Goal: Information Seeking & Learning: Learn about a topic

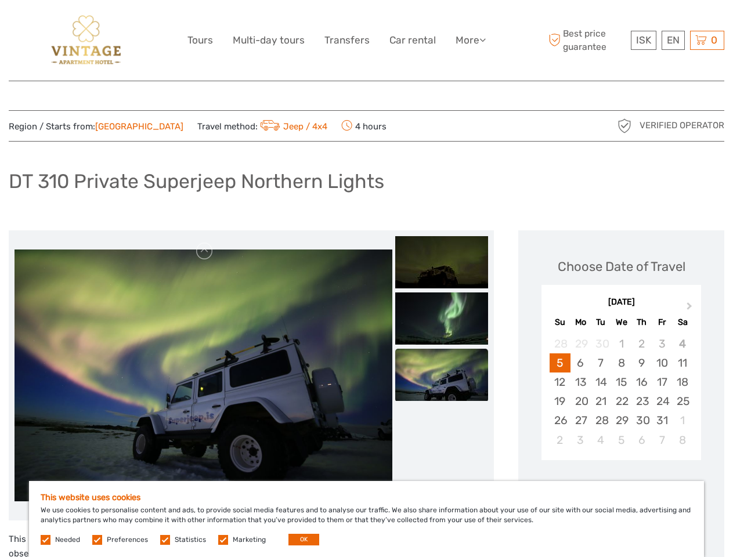
click at [470, 40] on link "More" at bounding box center [471, 40] width 30 height 17
click at [484, 39] on icon at bounding box center [483, 40] width 6 height 10
click at [643, 40] on span "ISK" at bounding box center [643, 40] width 15 height 12
click at [673, 40] on div "EN English Español Deutsch" at bounding box center [673, 40] width 23 height 19
click at [707, 40] on div "0 Items Total 0 ISK Checkout The shopping cart is empty." at bounding box center [707, 40] width 34 height 19
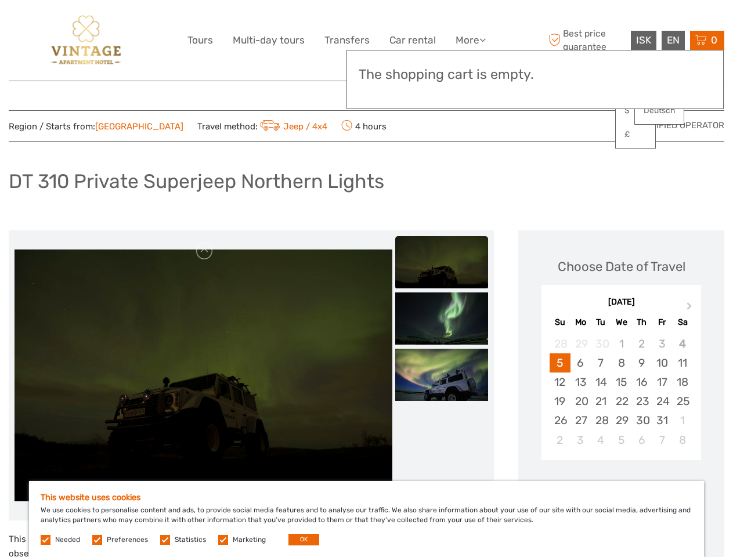
click at [205, 251] on link at bounding box center [205, 251] width 19 height 19
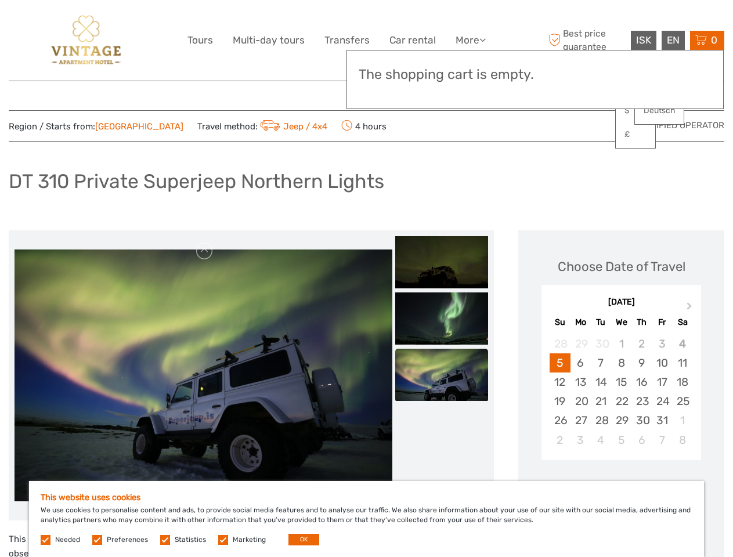
click at [442, 262] on img at bounding box center [441, 262] width 93 height 52
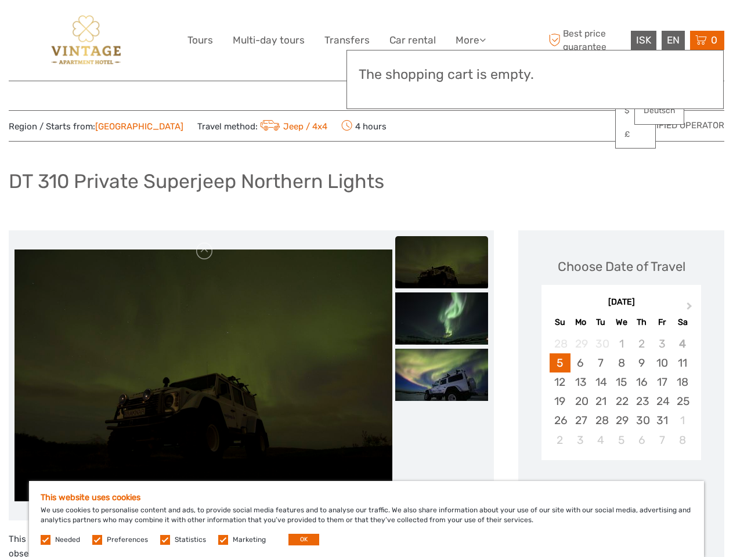
click at [442, 319] on img at bounding box center [441, 319] width 93 height 52
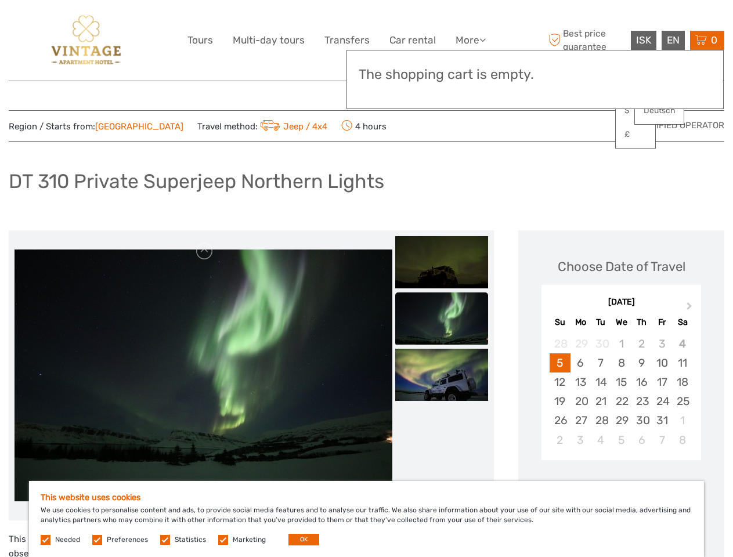
click at [442, 375] on img at bounding box center [441, 375] width 93 height 52
